Goal: Information Seeking & Learning: Learn about a topic

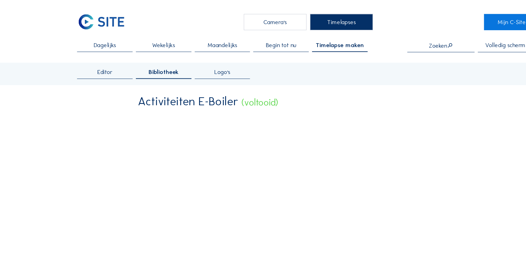
drag, startPoint x: 388, startPoint y: 60, endPoint x: 317, endPoint y: 52, distance: 71.4
click at [419, 21] on link "Mijn C-Site" at bounding box center [436, 19] width 47 height 14
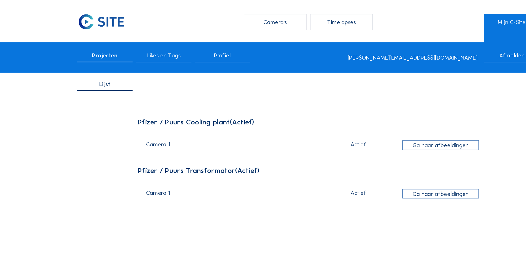
click at [142, 49] on span "Likes en Tags" at bounding box center [139, 47] width 29 height 5
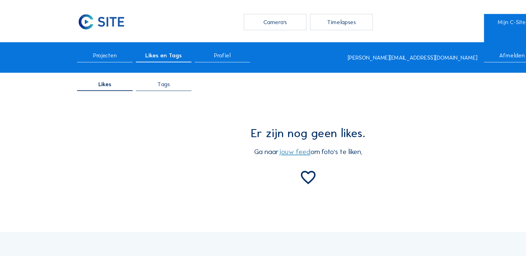
click at [182, 49] on div "Profiel" at bounding box center [189, 49] width 47 height 8
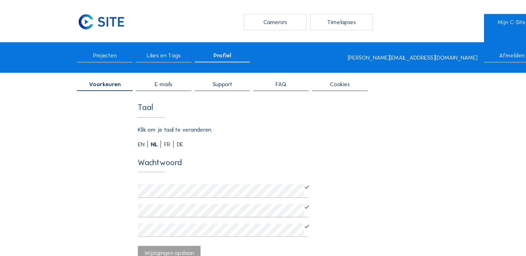
click at [141, 77] on div "E-mails" at bounding box center [139, 73] width 47 height 8
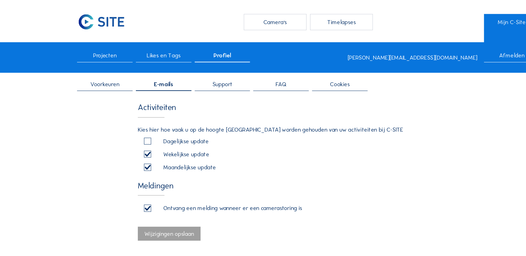
click at [191, 76] on div "Support" at bounding box center [189, 73] width 47 height 8
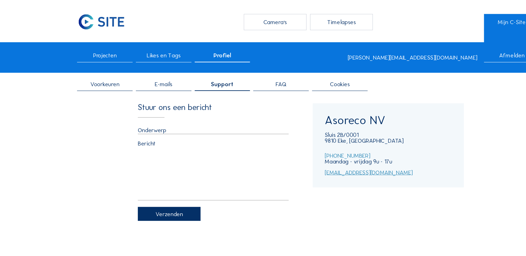
click at [221, 76] on div "FAQ" at bounding box center [239, 73] width 47 height 8
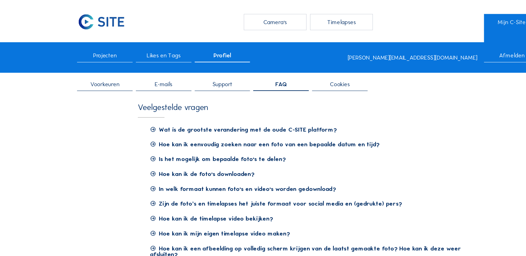
click at [290, 74] on span "Cookies" at bounding box center [289, 71] width 17 height 5
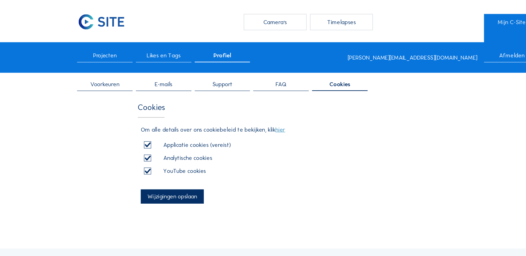
click at [252, 75] on div "FAQ" at bounding box center [239, 73] width 47 height 8
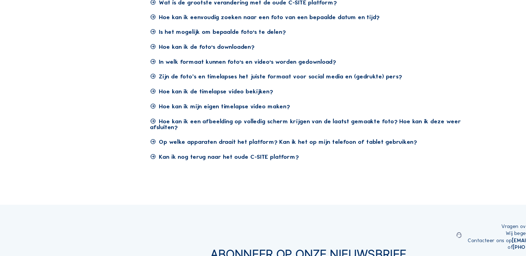
scroll to position [71, 0]
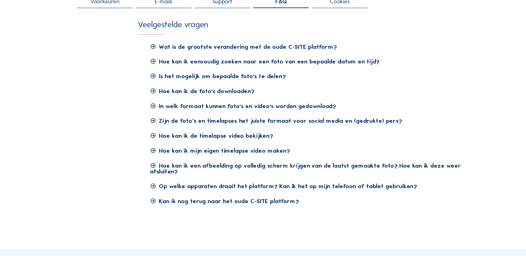
click at [131, 80] on icon at bounding box center [131, 78] width 7 height 6
